Goal: Transaction & Acquisition: Book appointment/travel/reservation

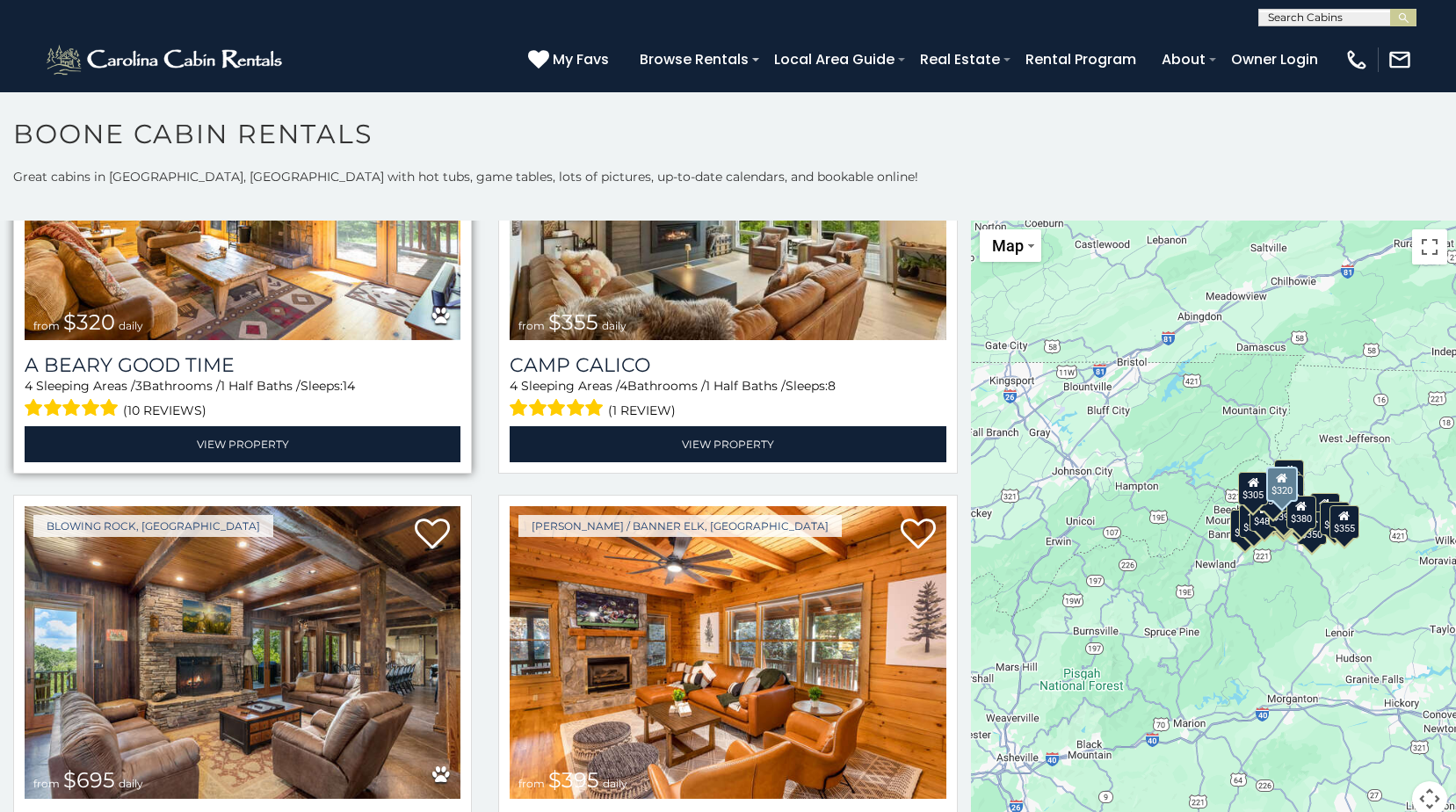
scroll to position [5270, 0]
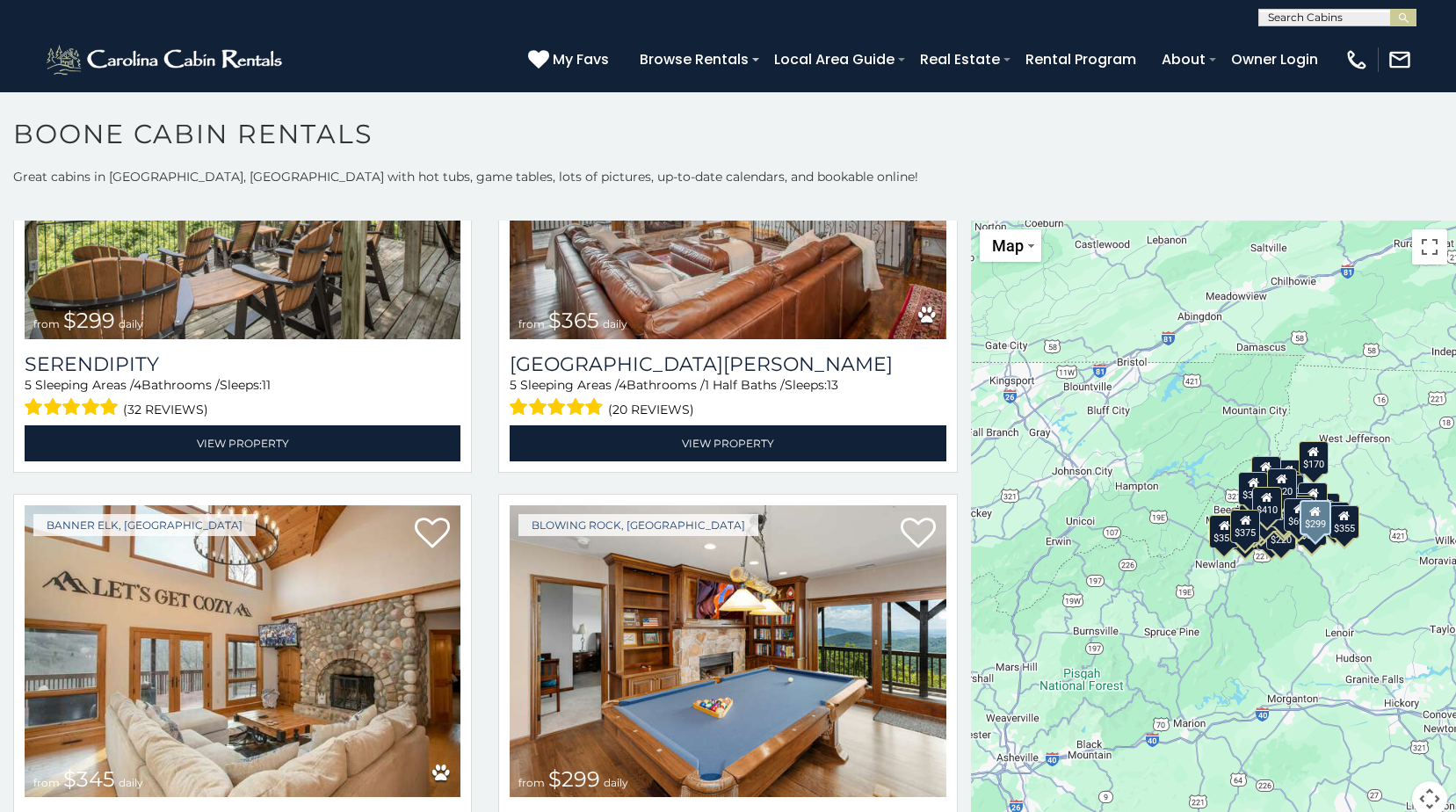
scroll to position [7101, 0]
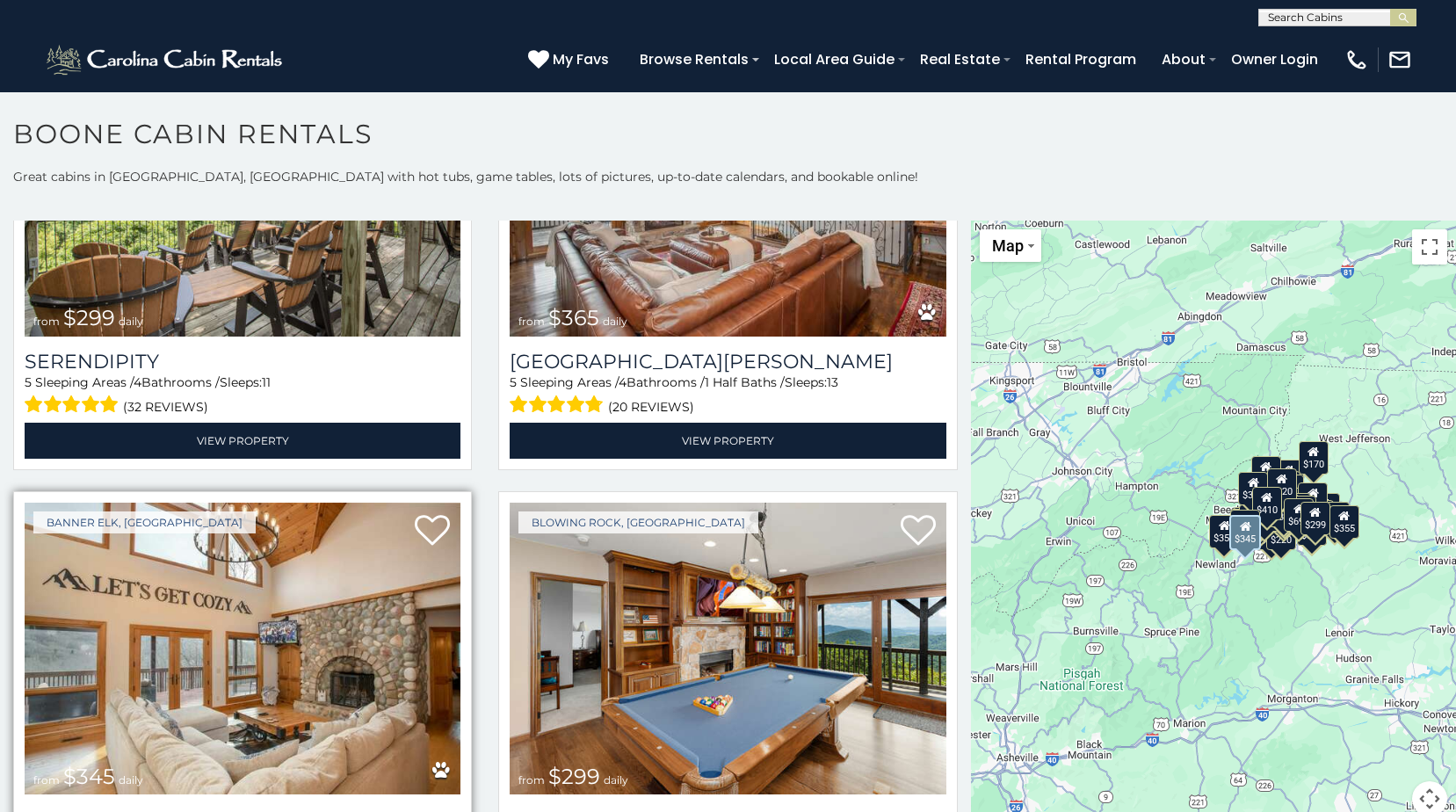
click at [263, 503] on img at bounding box center [243, 649] width 436 height 293
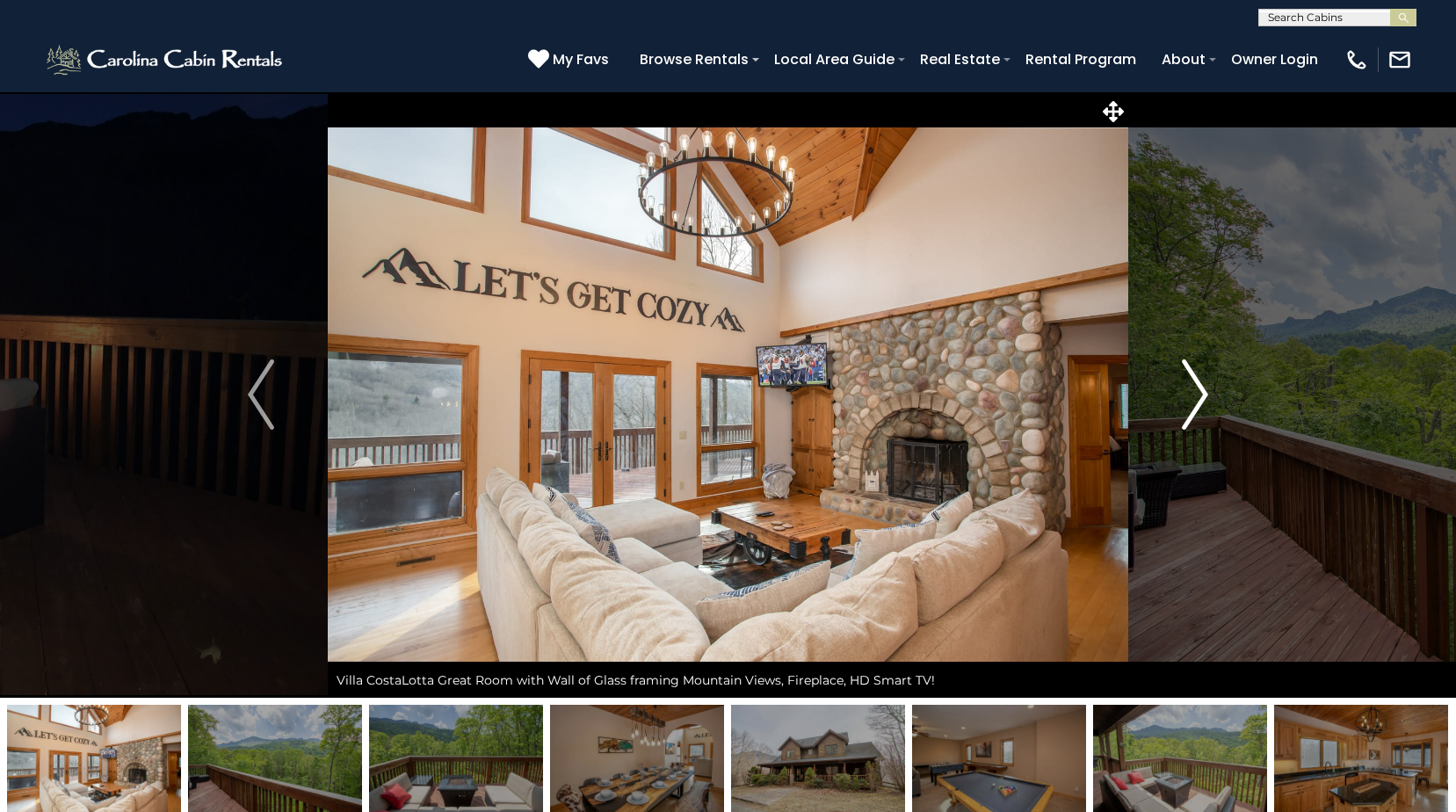
click at [1195, 397] on img "Next" at bounding box center [1195, 395] width 26 height 70
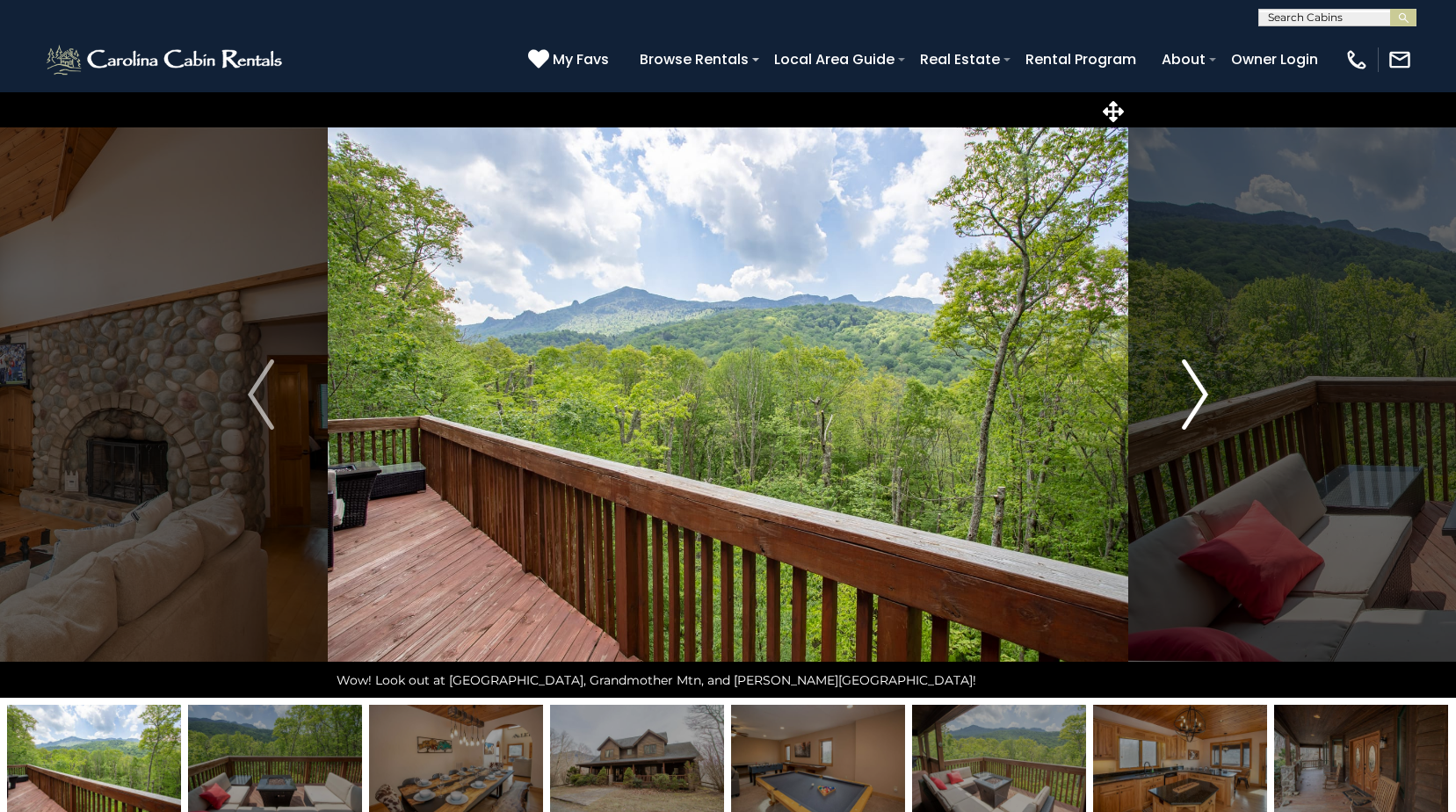
click at [1195, 397] on img "Next" at bounding box center [1195, 395] width 26 height 70
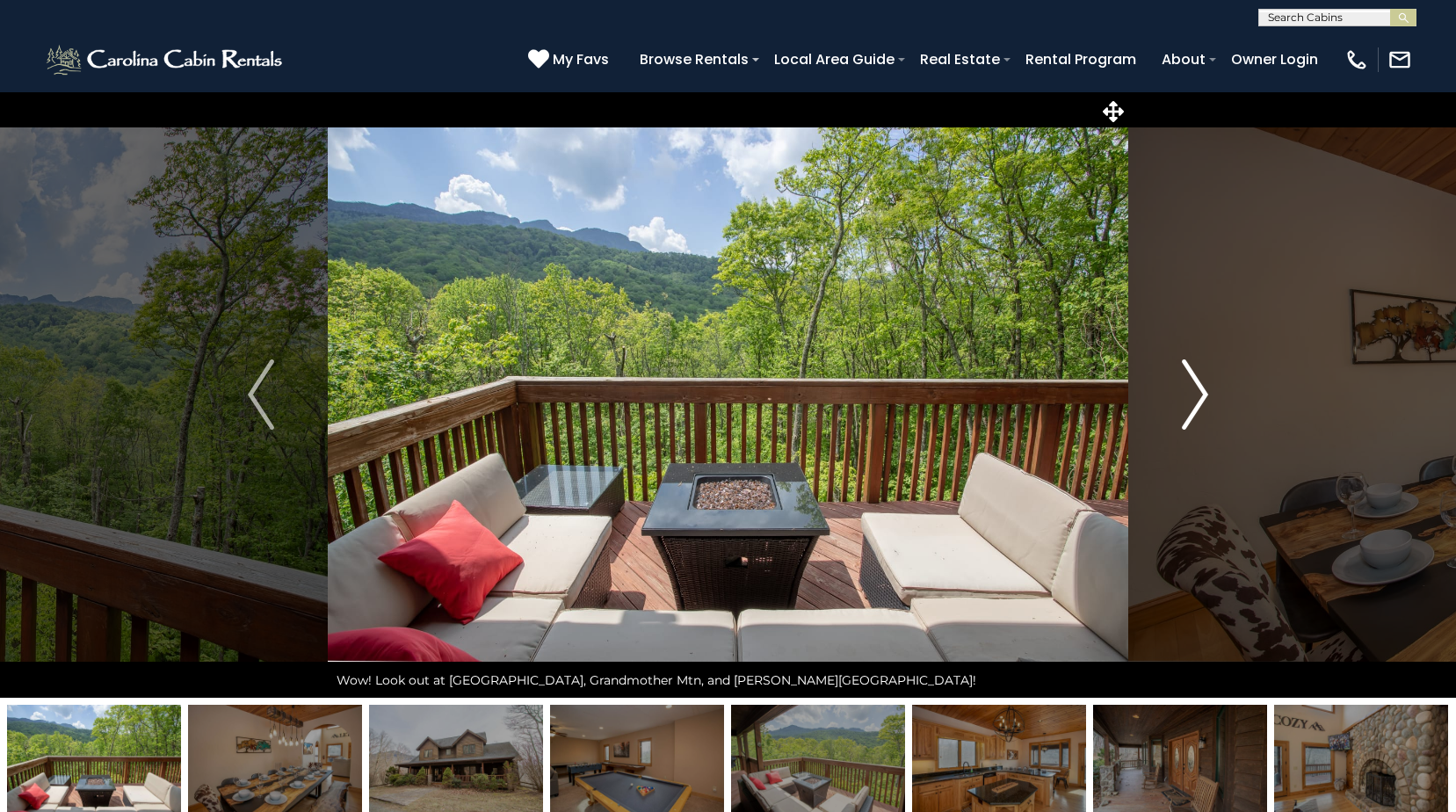
click at [1195, 397] on img "Next" at bounding box center [1195, 395] width 26 height 70
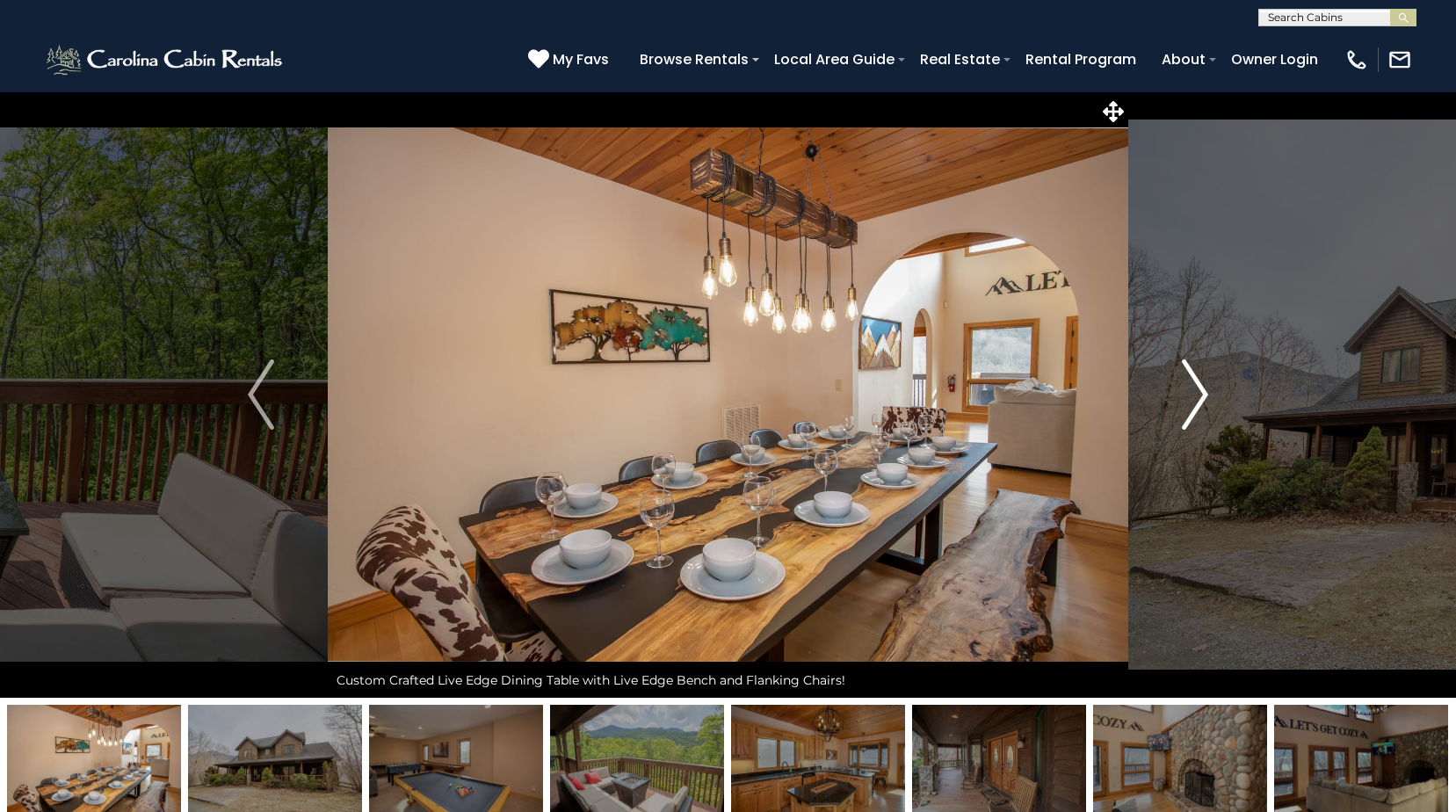
click at [1195, 397] on img "Next" at bounding box center [1195, 395] width 26 height 70
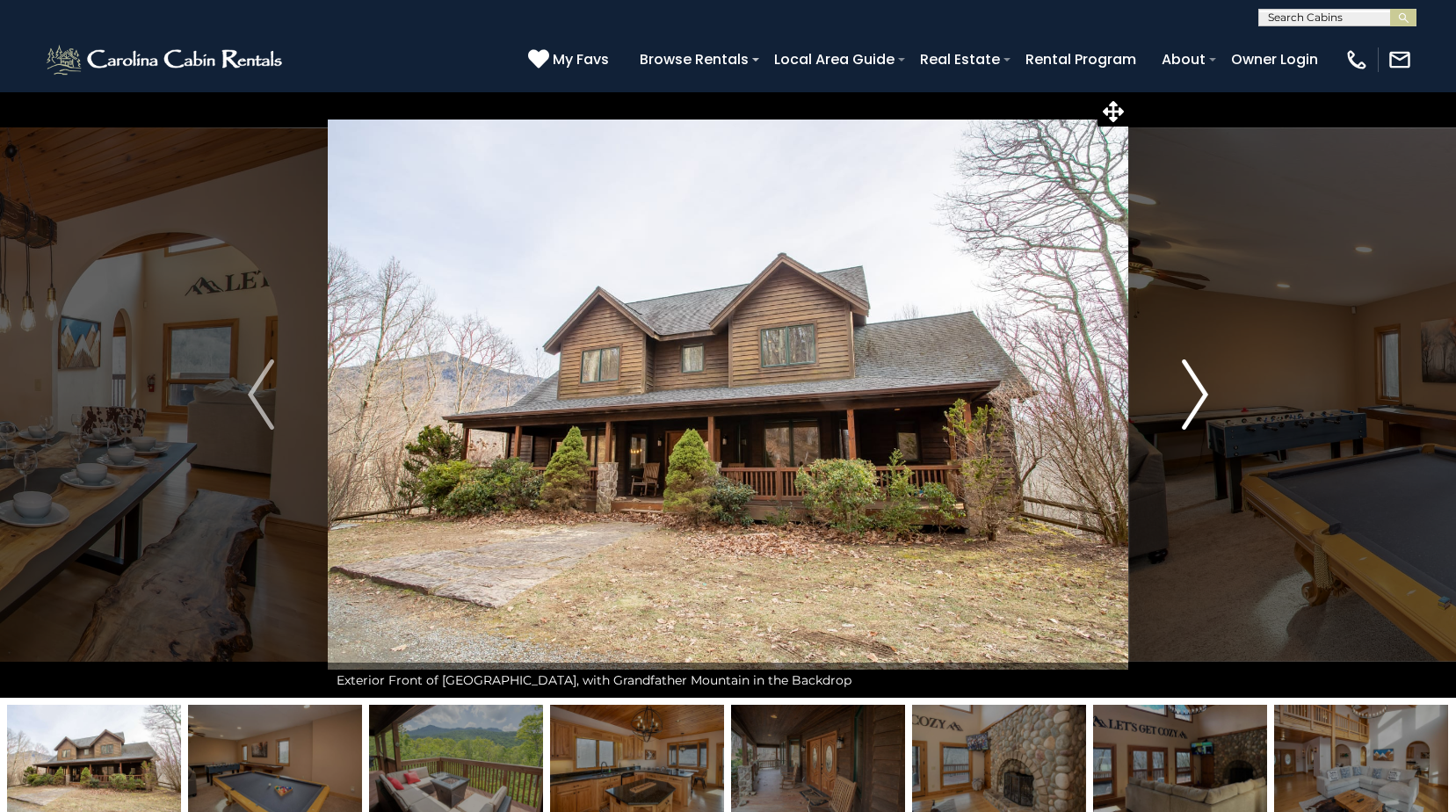
click at [1195, 397] on img "Next" at bounding box center [1195, 395] width 26 height 70
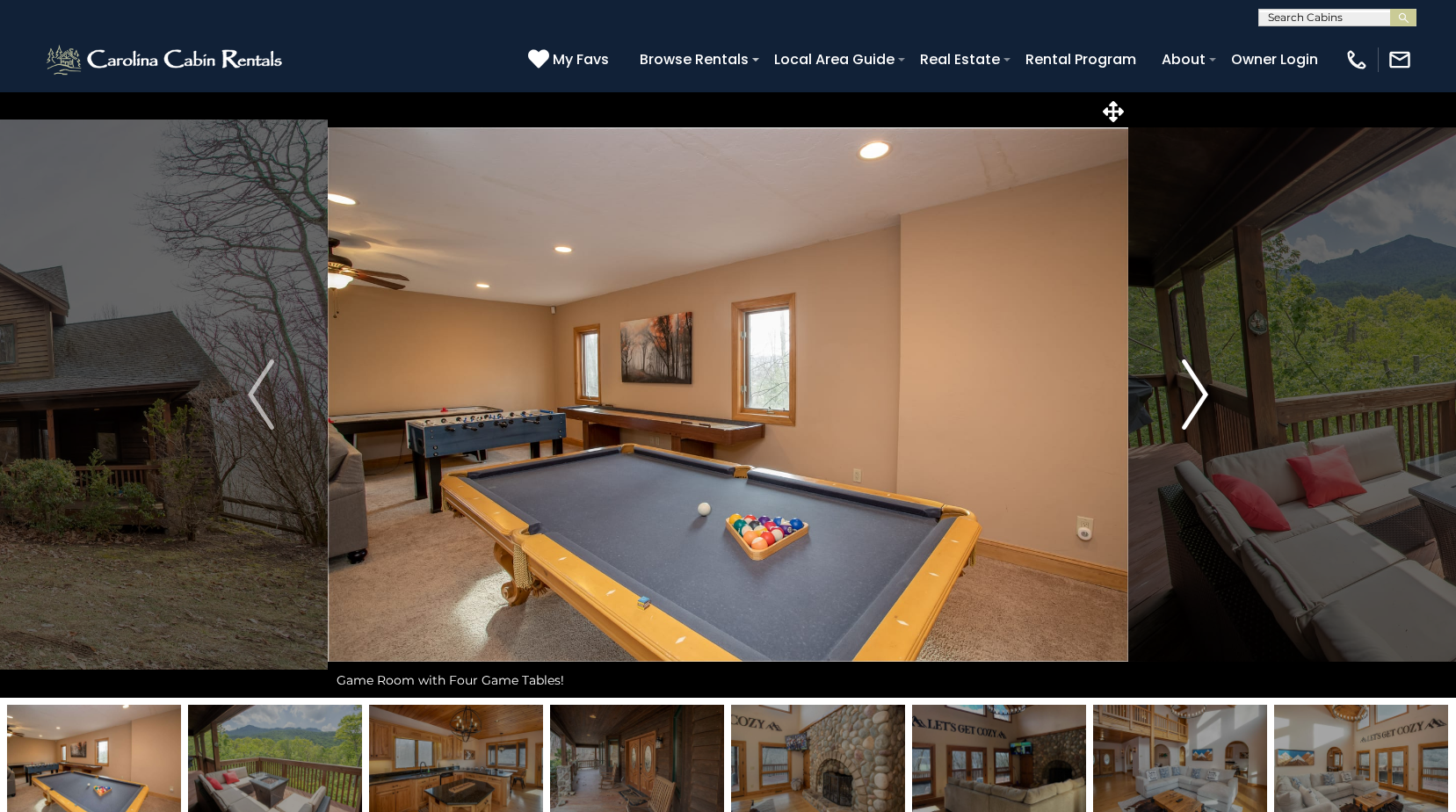
click at [1195, 397] on img "Next" at bounding box center [1195, 395] width 26 height 70
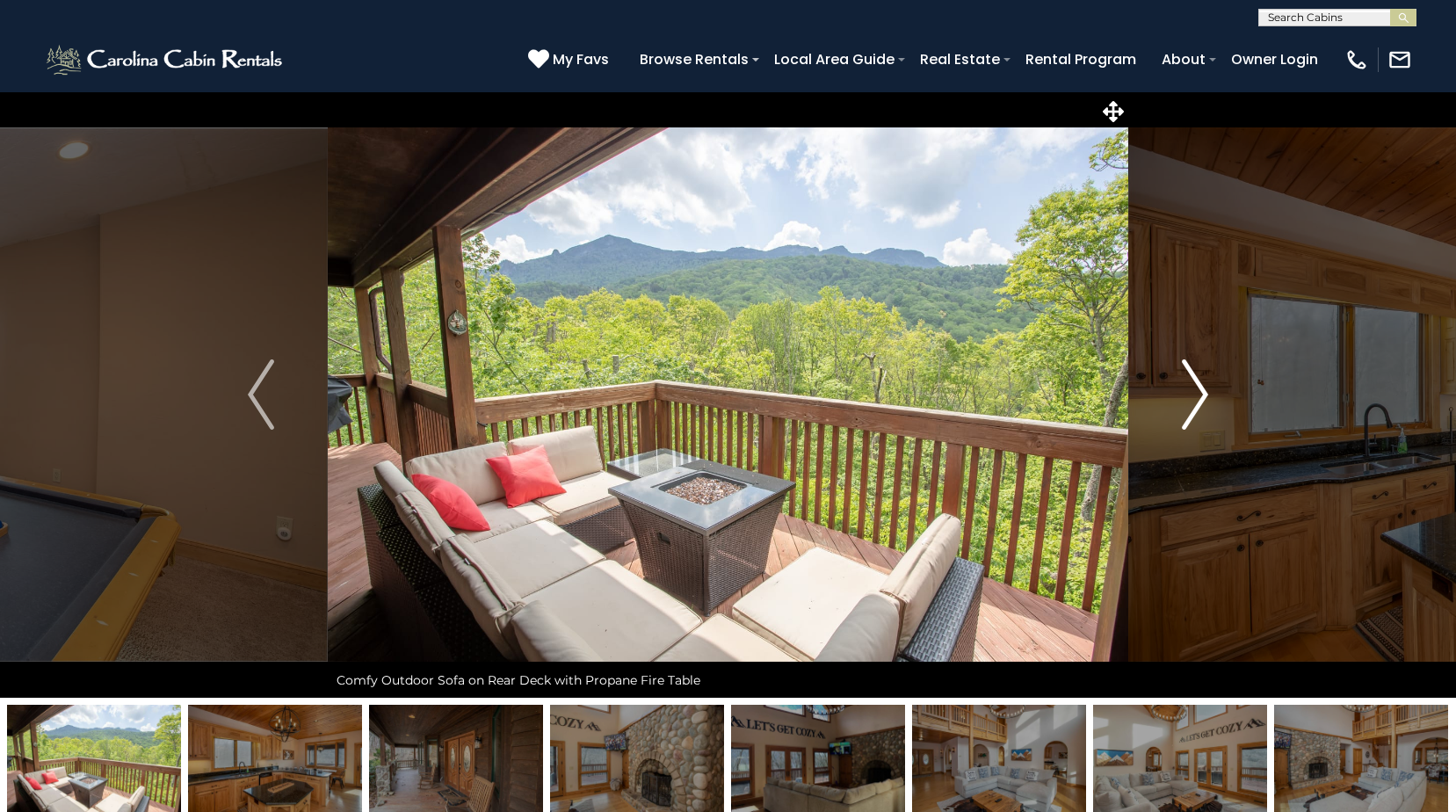
click at [1195, 397] on img "Next" at bounding box center [1195, 395] width 26 height 70
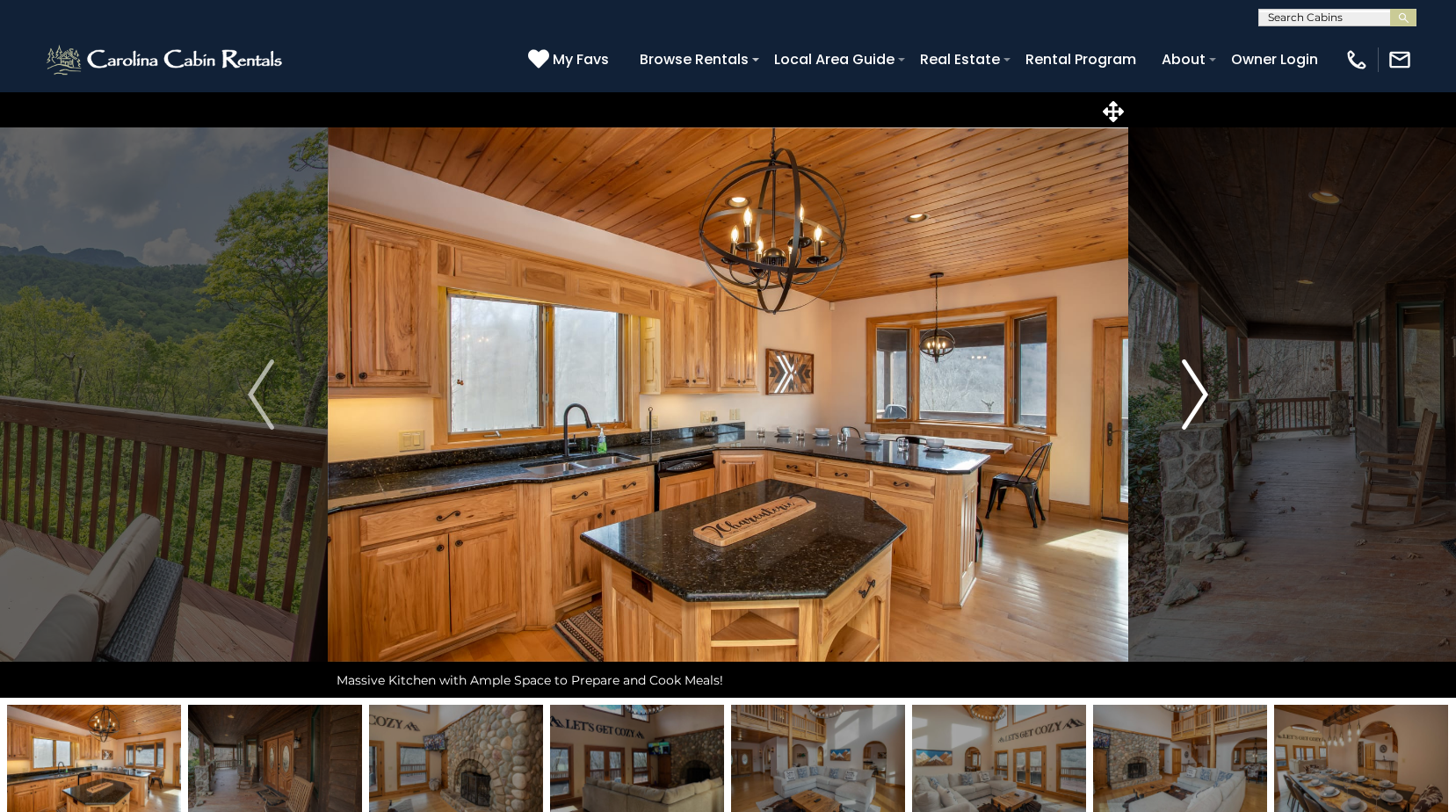
click at [1195, 397] on img "Next" at bounding box center [1195, 395] width 26 height 70
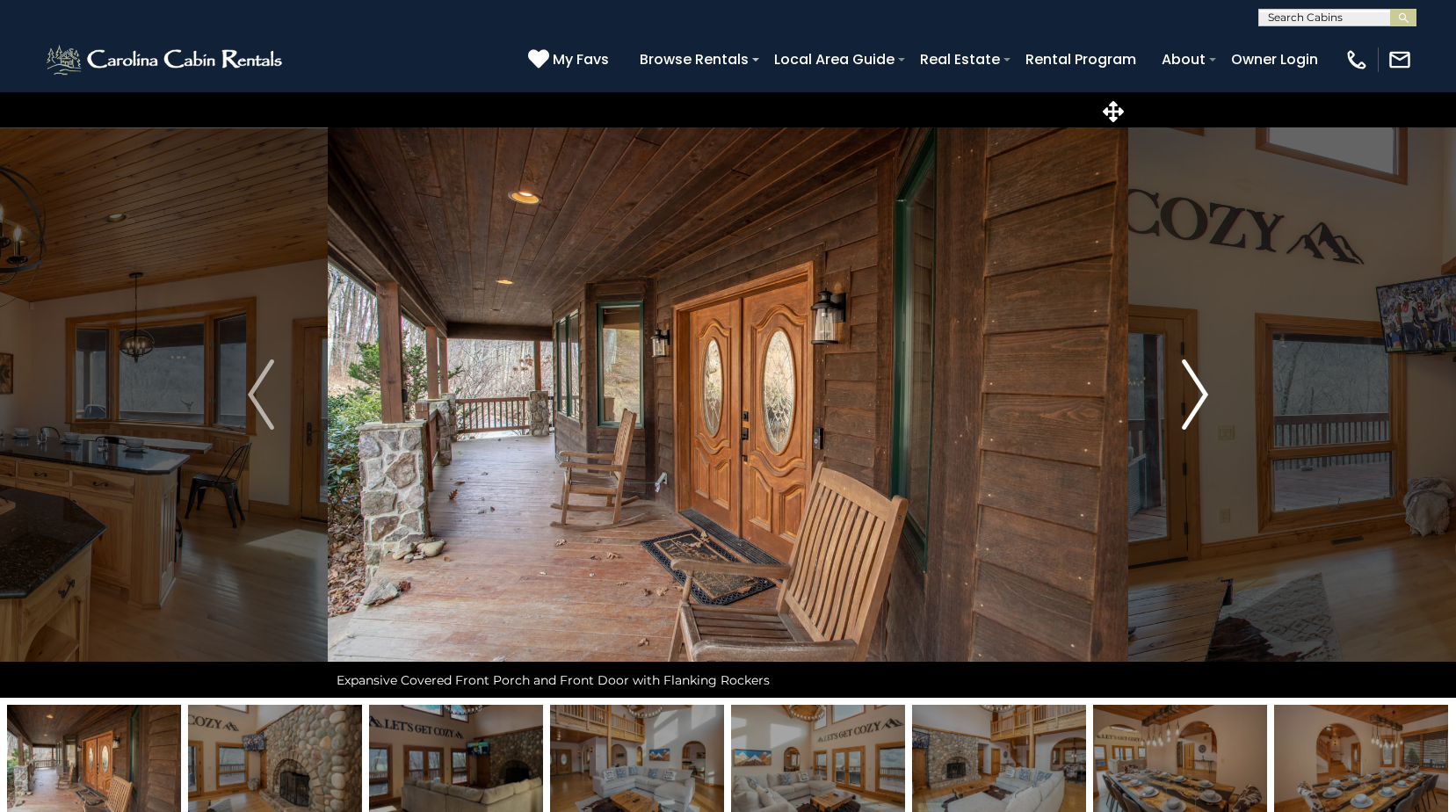
click at [1195, 397] on img "Next" at bounding box center [1195, 395] width 26 height 70
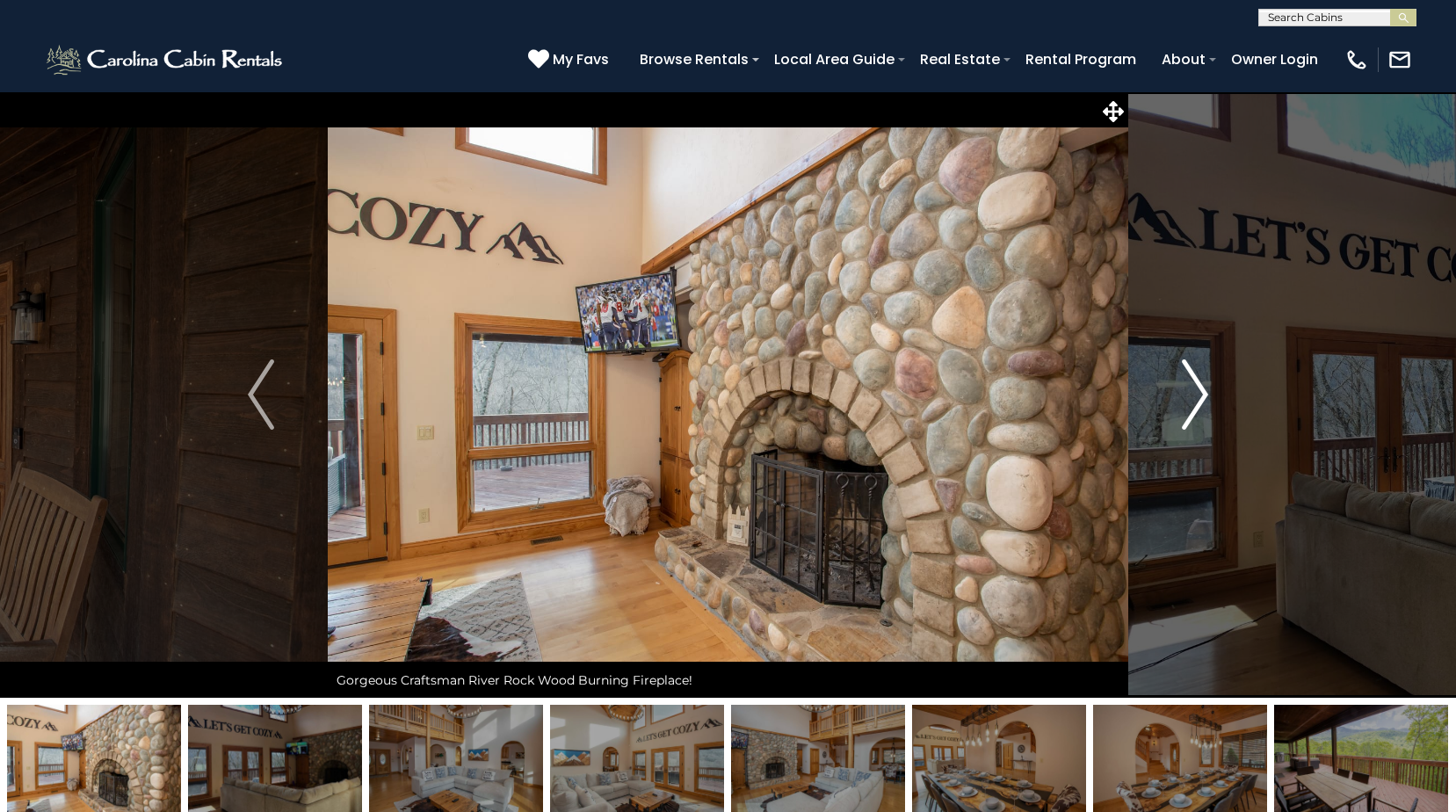
click at [1195, 397] on img "Next" at bounding box center [1195, 395] width 26 height 70
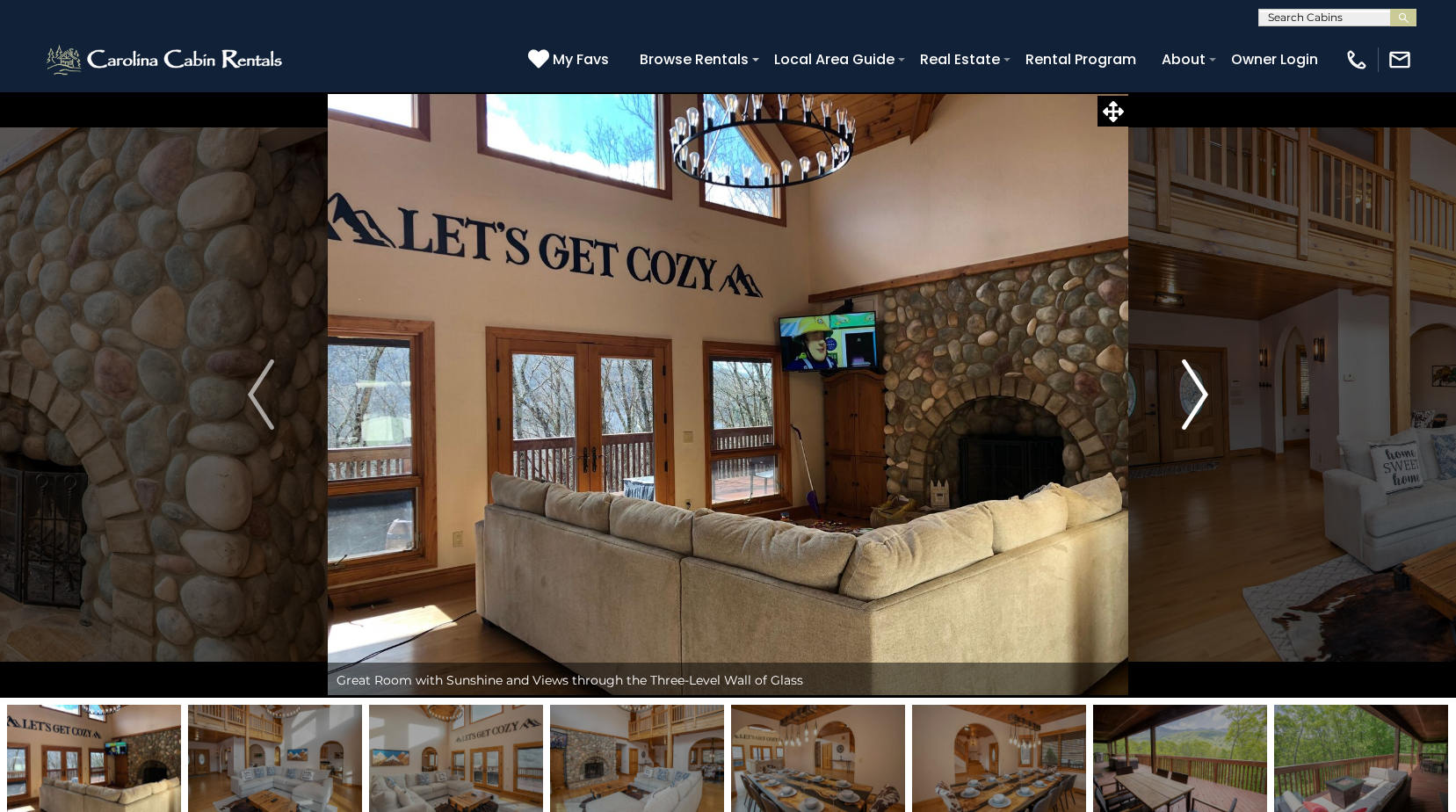
click at [1195, 397] on img "Next" at bounding box center [1195, 395] width 26 height 70
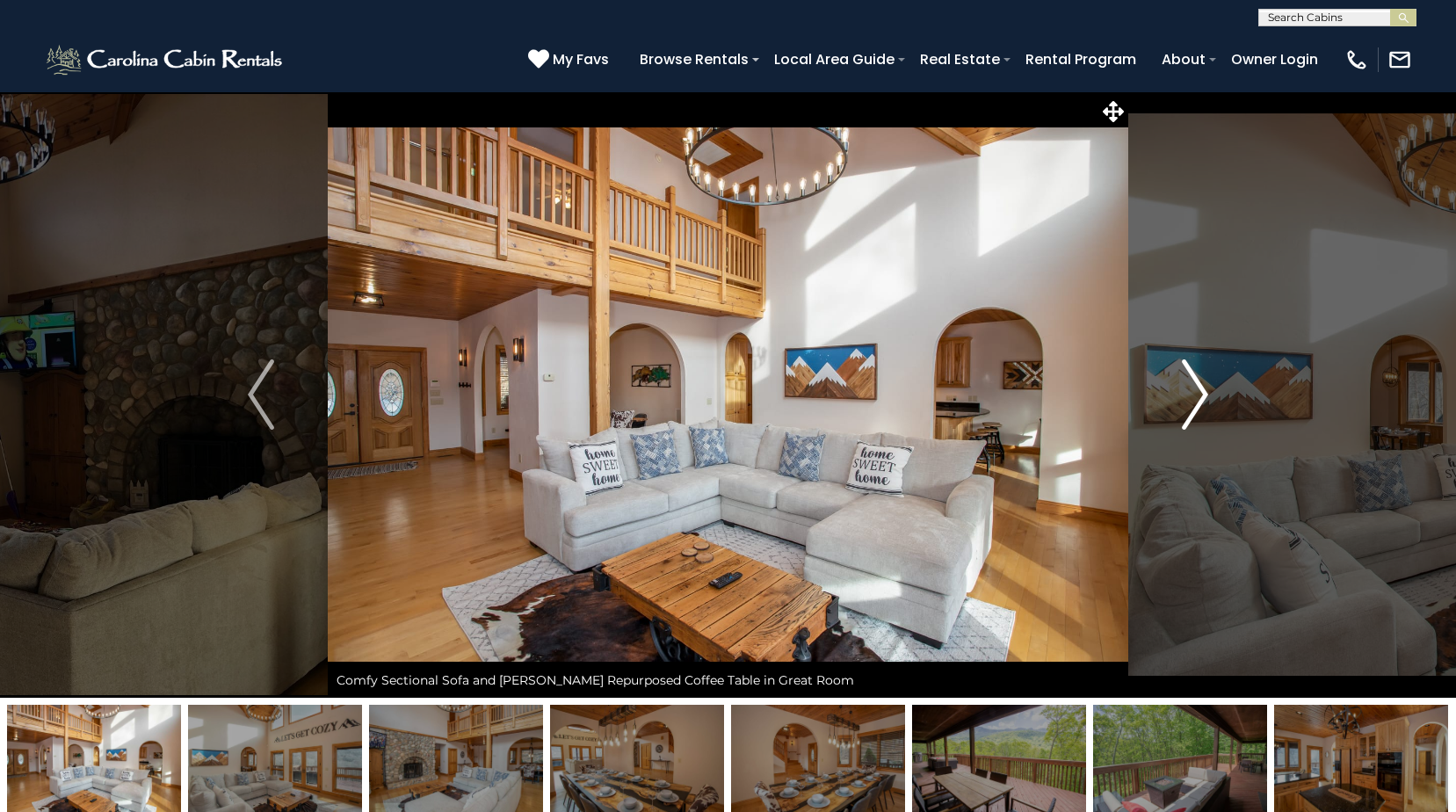
click at [1195, 397] on img "Next" at bounding box center [1195, 395] width 26 height 70
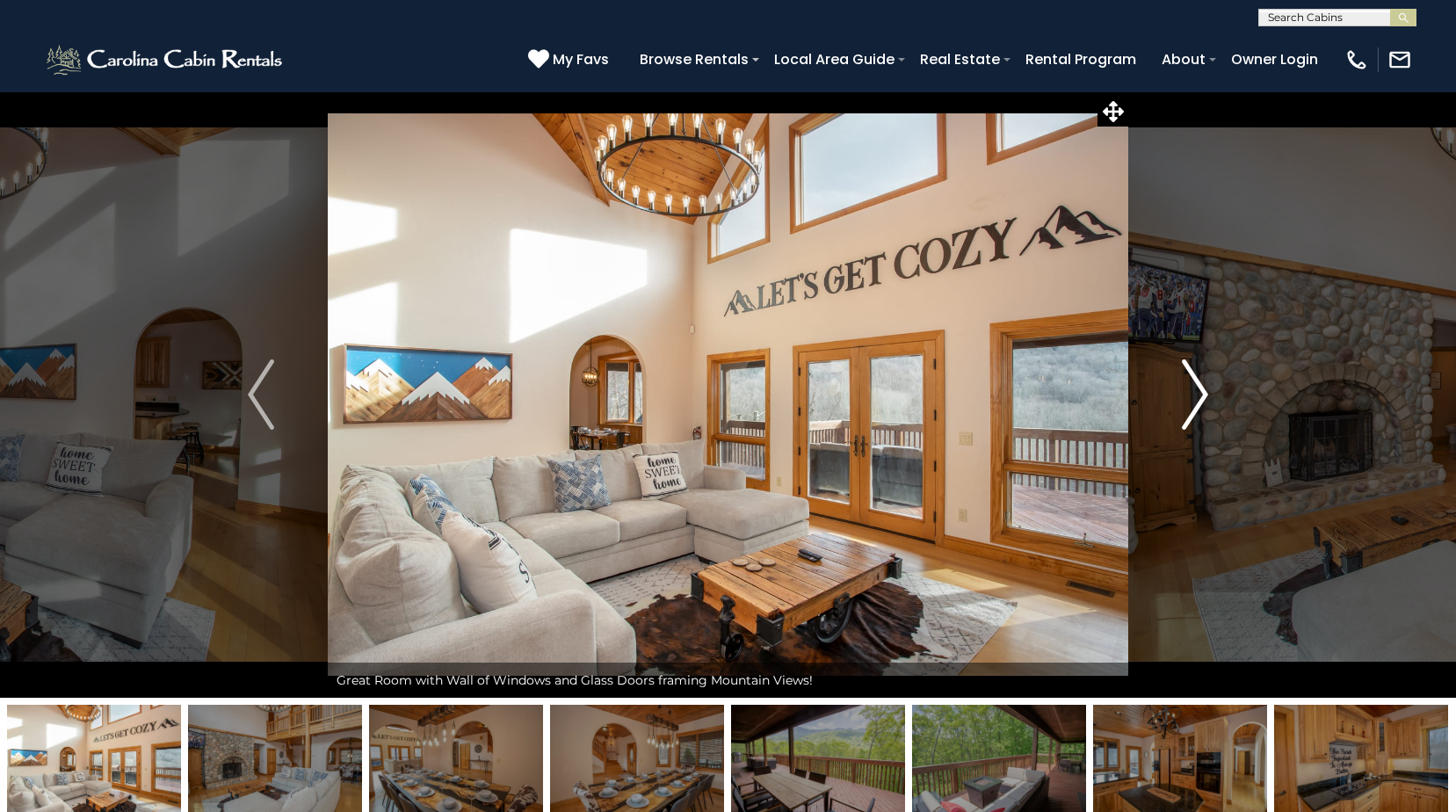
click at [1195, 397] on img "Next" at bounding box center [1195, 395] width 26 height 70
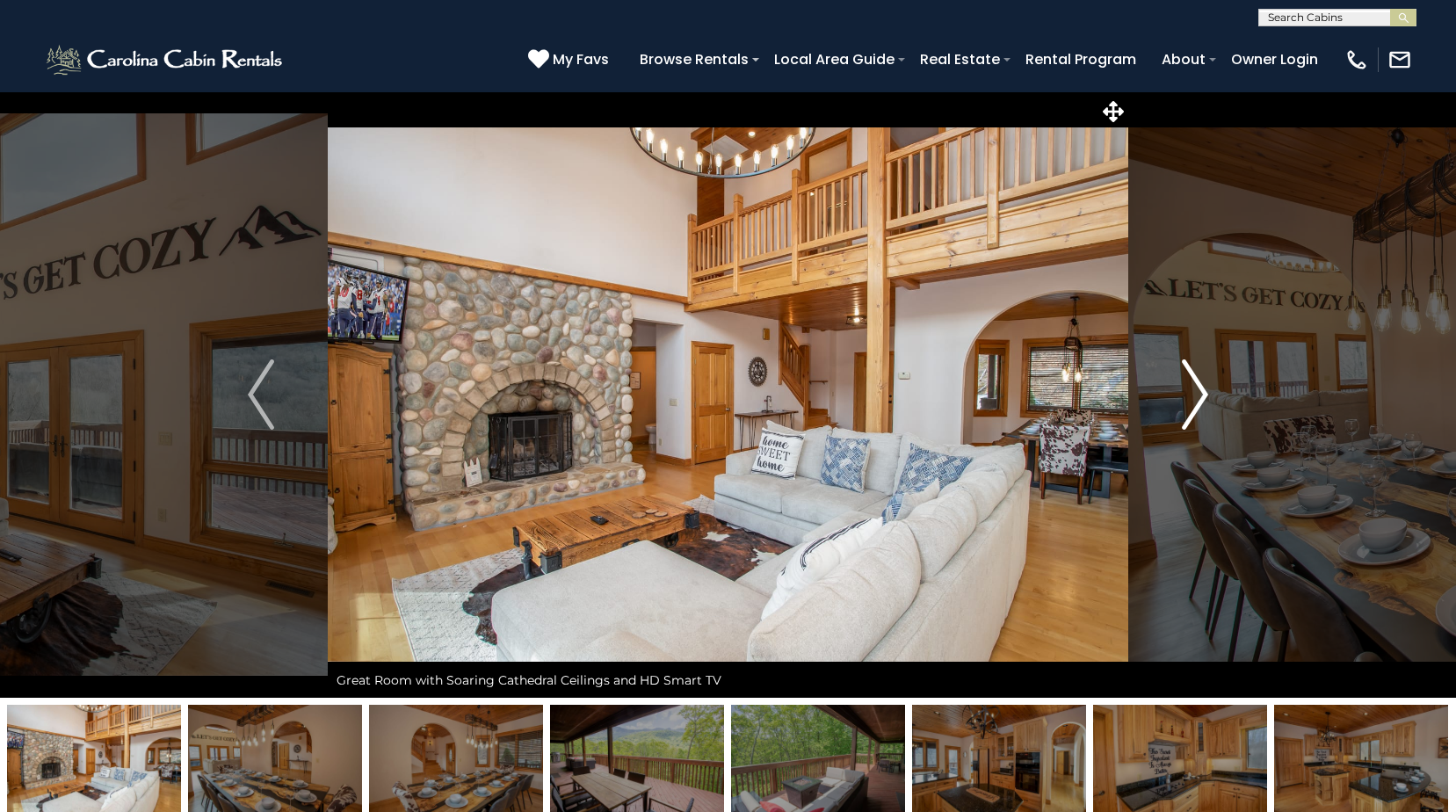
click at [1195, 397] on img "Next" at bounding box center [1195, 395] width 26 height 70
